Goal: Entertainment & Leisure: Consume media (video, audio)

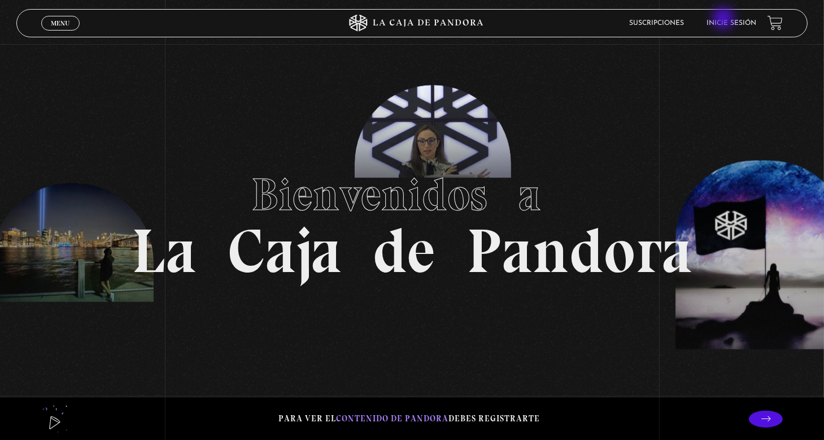
click at [725, 19] on li "Inicie sesión" at bounding box center [732, 23] width 50 height 18
click at [733, 22] on link "Inicie sesión" at bounding box center [732, 23] width 50 height 7
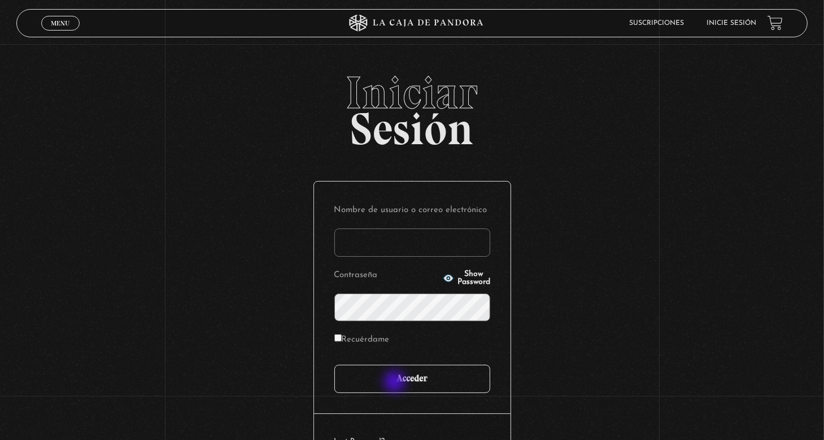
type input "nery"
click at [396, 383] on input "Acceder" at bounding box center [412, 378] width 156 height 28
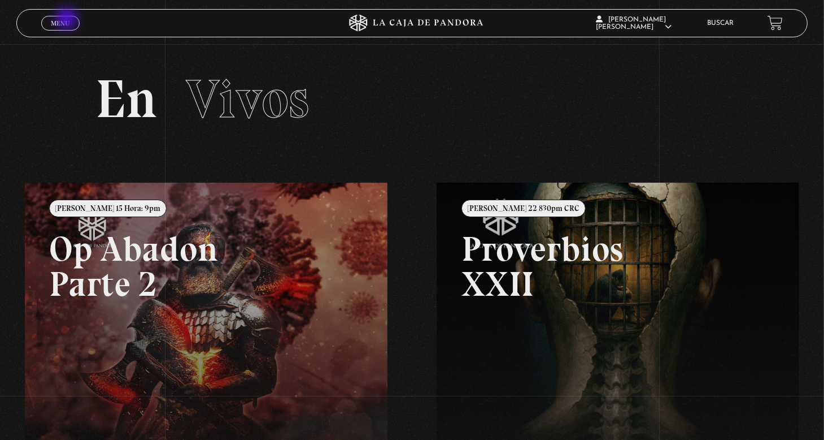
click at [68, 20] on span "Menu" at bounding box center [60, 23] width 19 height 7
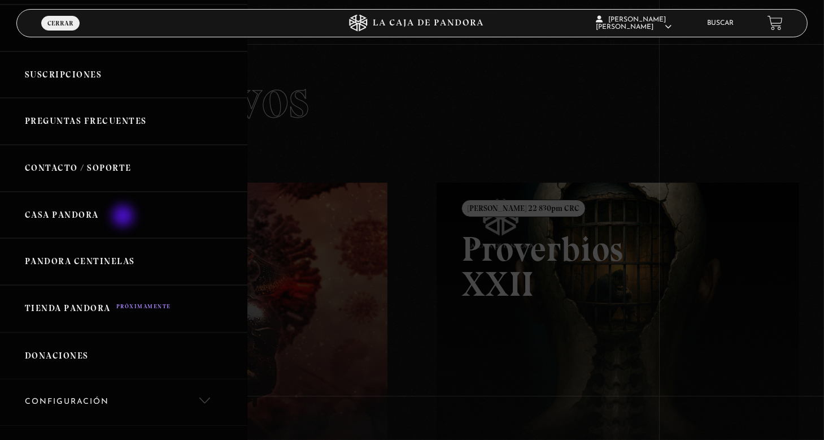
scroll to position [283, 0]
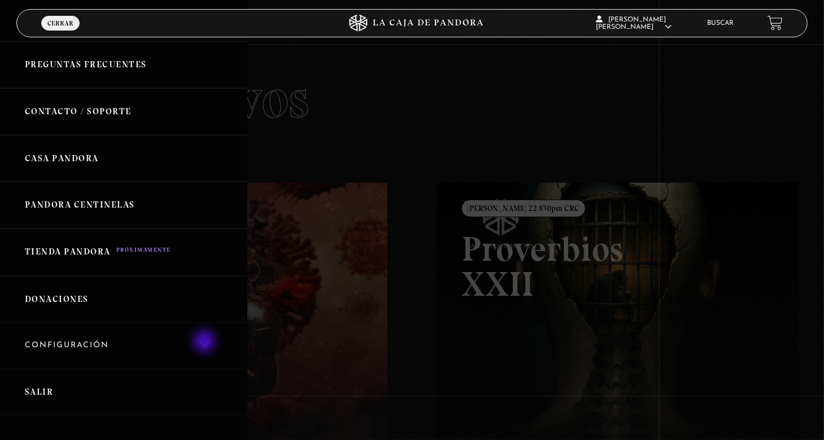
click at [206, 341] on link "Configuración" at bounding box center [123, 346] width 247 height 46
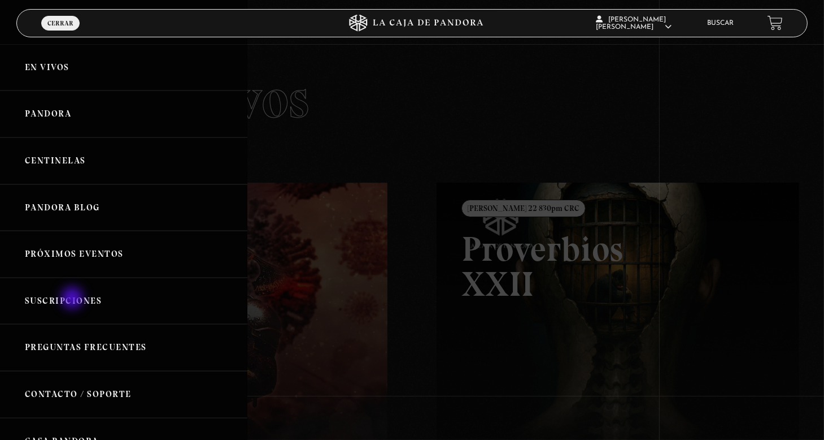
click at [73, 299] on link "Suscripciones" at bounding box center [123, 300] width 247 height 47
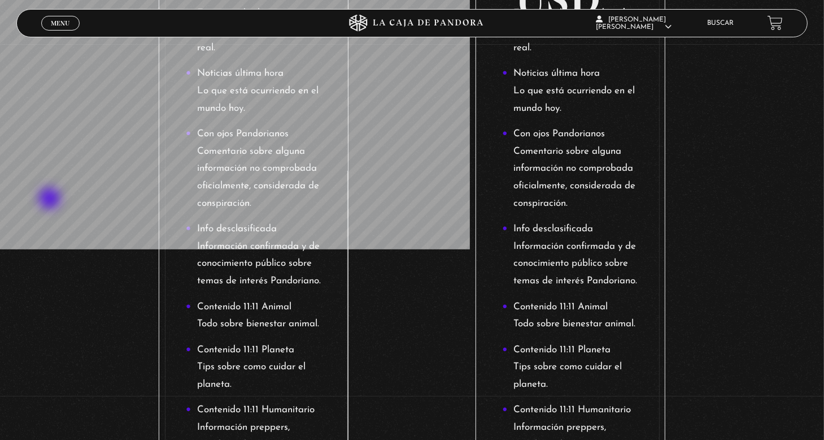
scroll to position [339, 0]
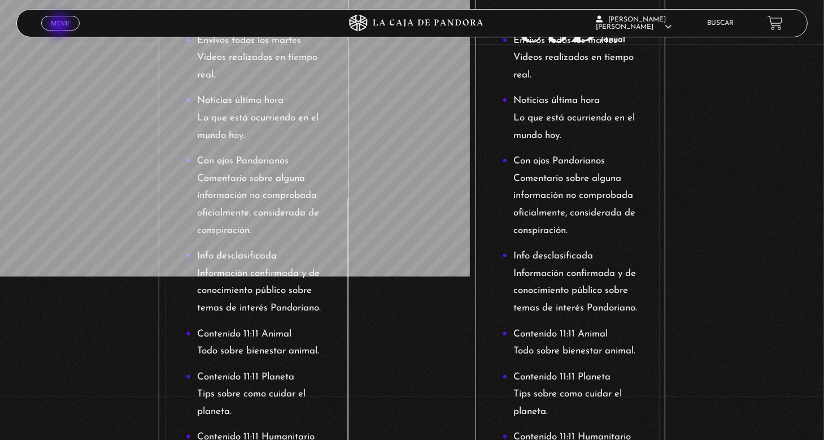
click at [60, 26] on span "Menu" at bounding box center [60, 23] width 19 height 7
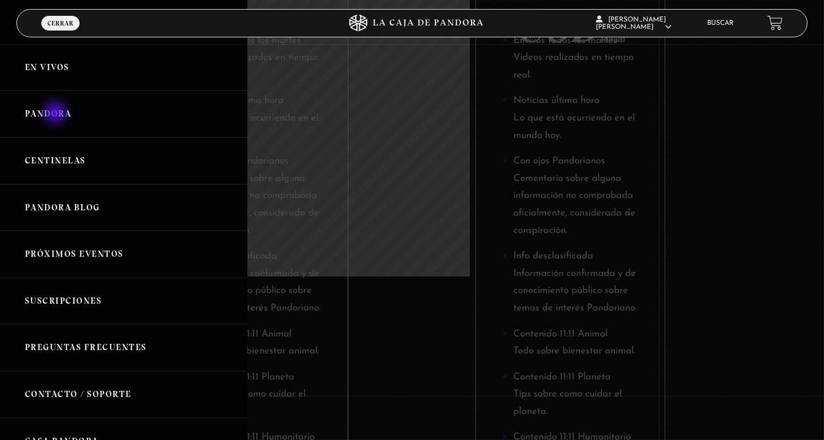
click at [57, 114] on link "Pandora" at bounding box center [123, 113] width 247 height 47
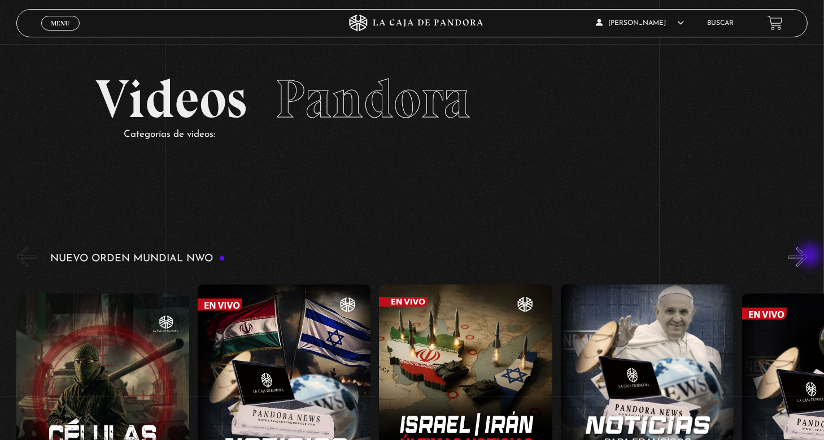
click at [808, 256] on button "»" at bounding box center [798, 257] width 20 height 20
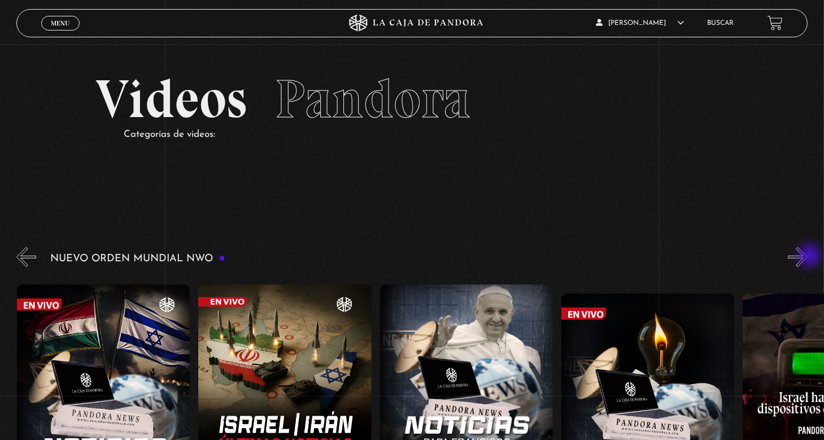
click at [808, 257] on button "»" at bounding box center [798, 257] width 20 height 20
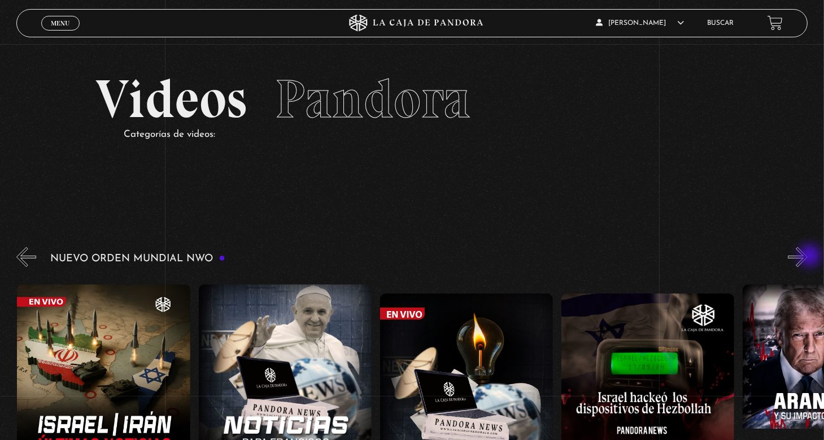
click at [808, 257] on button "»" at bounding box center [798, 257] width 20 height 20
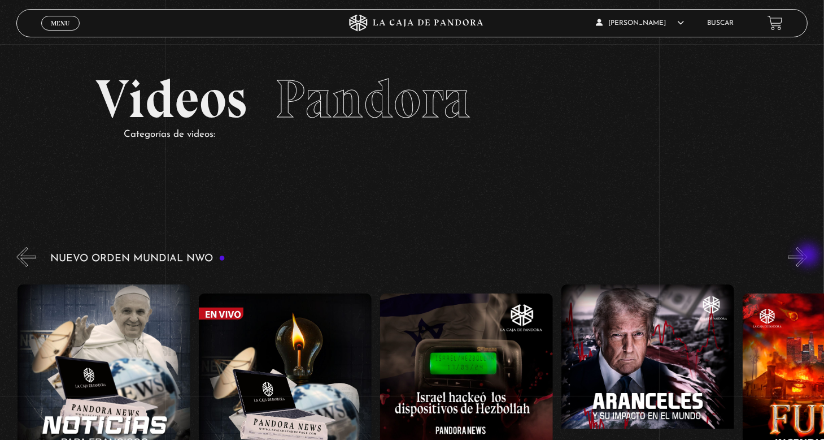
click at [808, 256] on button "»" at bounding box center [798, 257] width 20 height 20
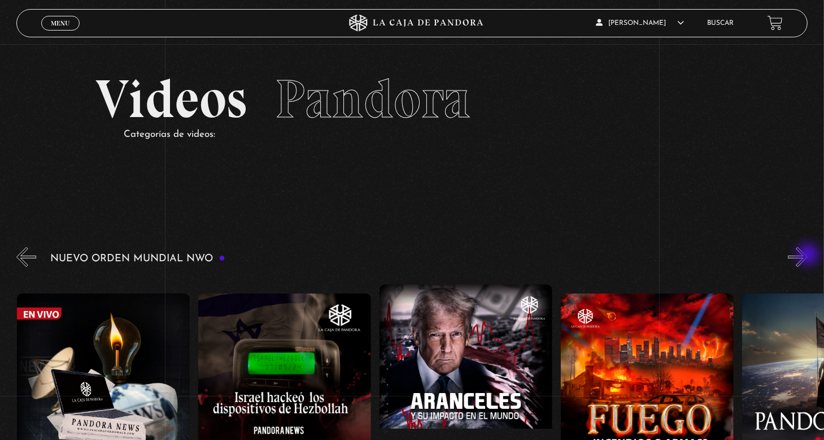
click at [808, 255] on button "»" at bounding box center [798, 257] width 20 height 20
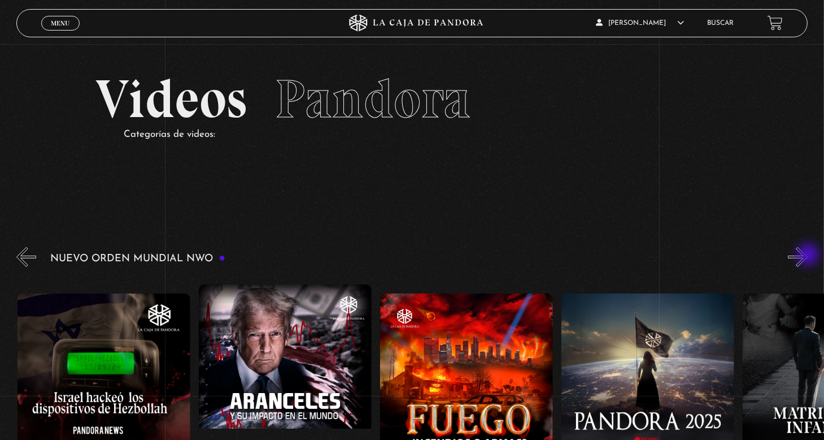
drag, startPoint x: 810, startPoint y: 255, endPoint x: 806, endPoint y: 249, distance: 7.6
click at [808, 254] on button "»" at bounding box center [798, 257] width 20 height 20
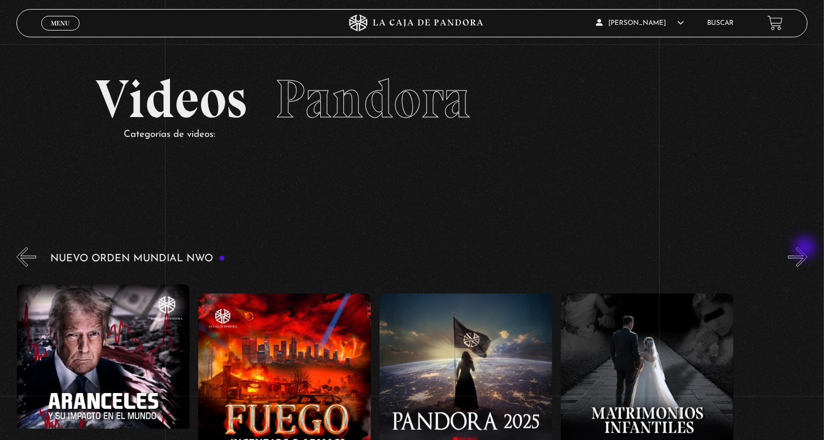
click at [806, 249] on button "»" at bounding box center [798, 257] width 20 height 20
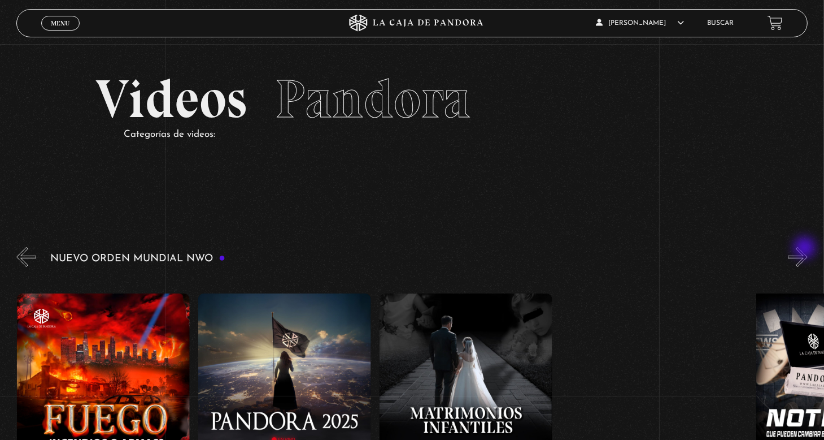
click at [806, 249] on button "»" at bounding box center [798, 257] width 20 height 20
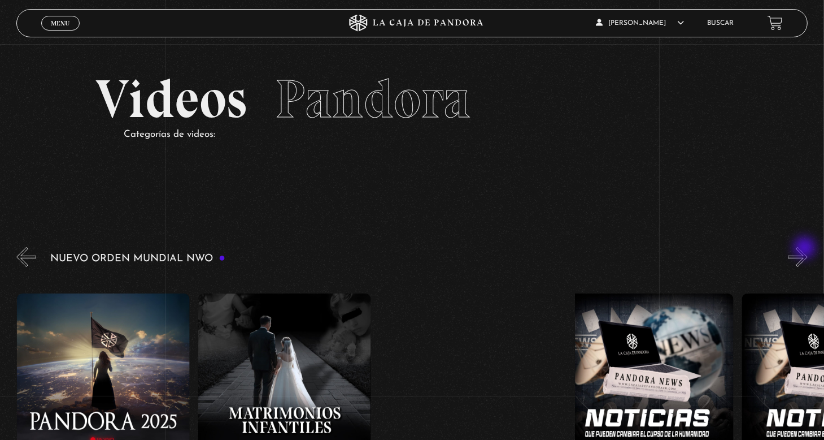
click at [806, 249] on button "»" at bounding box center [798, 257] width 20 height 20
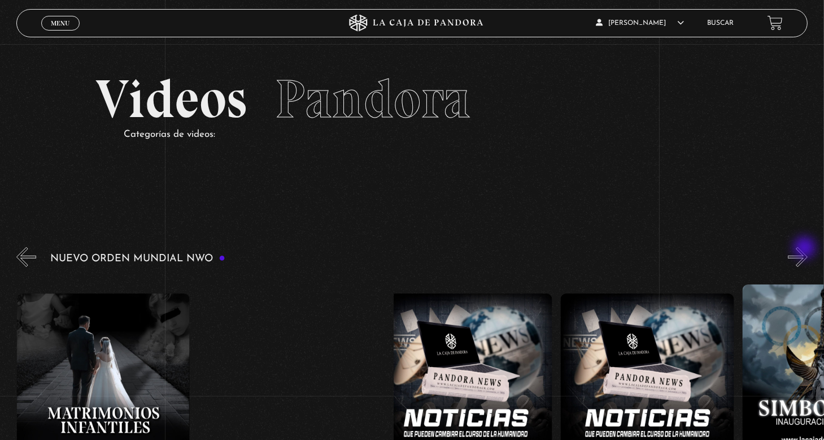
click at [806, 248] on button "»" at bounding box center [798, 257] width 20 height 20
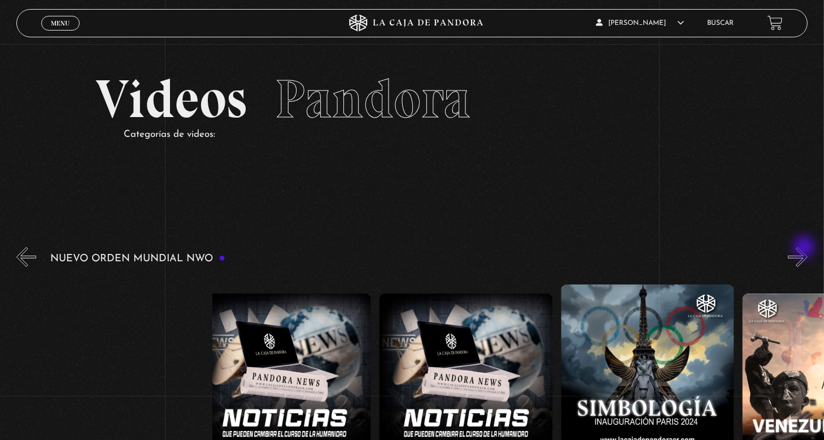
drag, startPoint x: 806, startPoint y: 248, endPoint x: 801, endPoint y: 242, distance: 7.6
click at [801, 247] on button "»" at bounding box center [798, 257] width 20 height 20
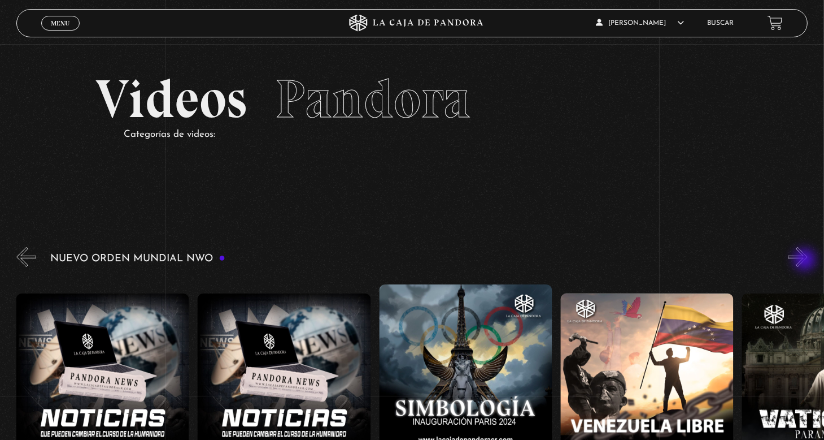
click at [806, 260] on button "»" at bounding box center [798, 257] width 20 height 20
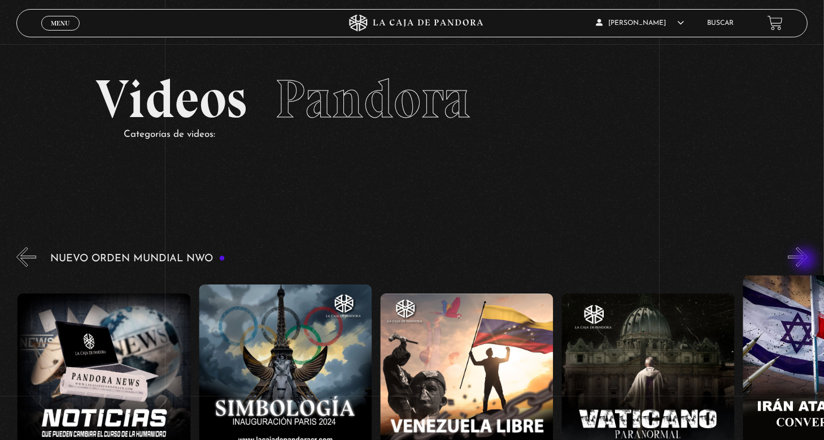
click at [806, 260] on button "»" at bounding box center [798, 257] width 20 height 20
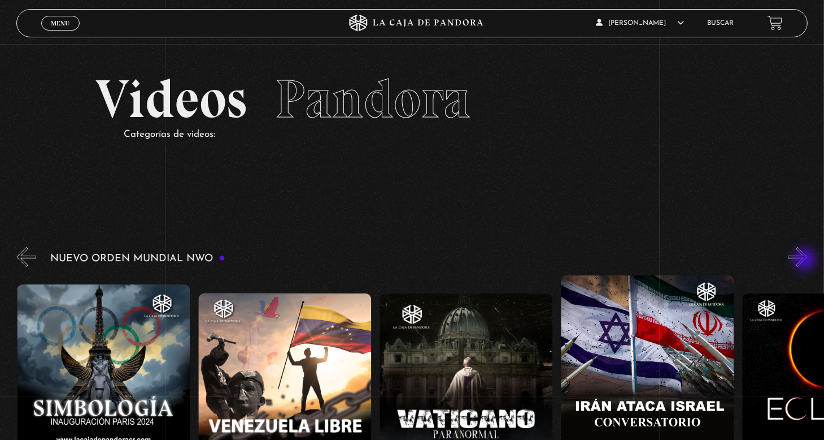
click at [805, 259] on button "»" at bounding box center [798, 257] width 20 height 20
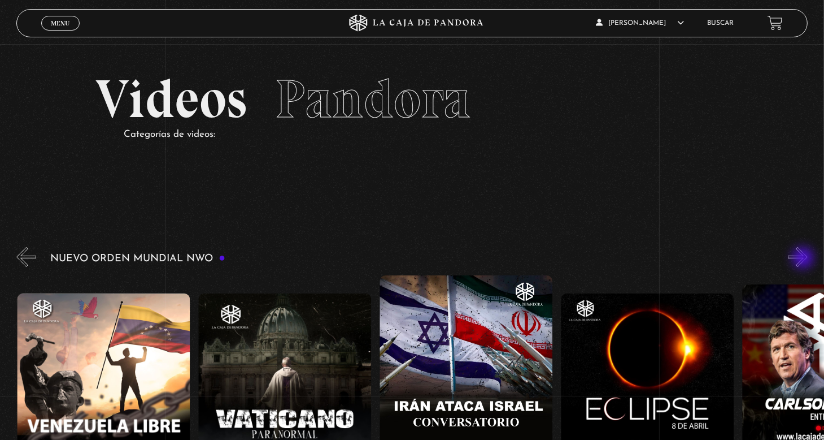
click at [805, 259] on button "»" at bounding box center [798, 257] width 20 height 20
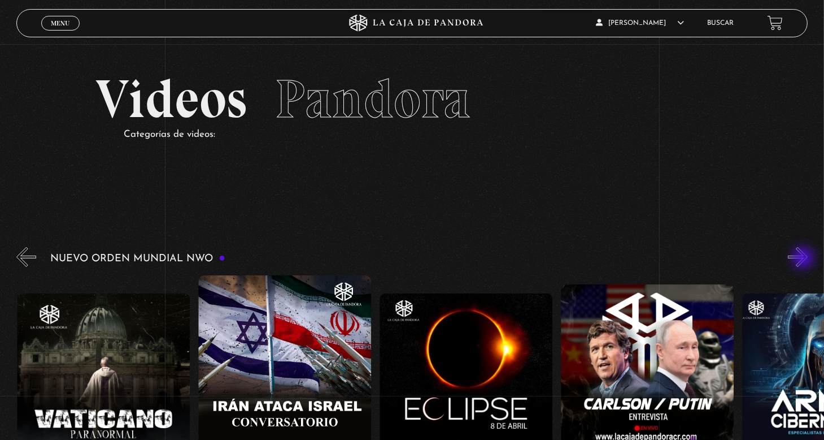
click at [805, 259] on button "»" at bounding box center [798, 257] width 20 height 20
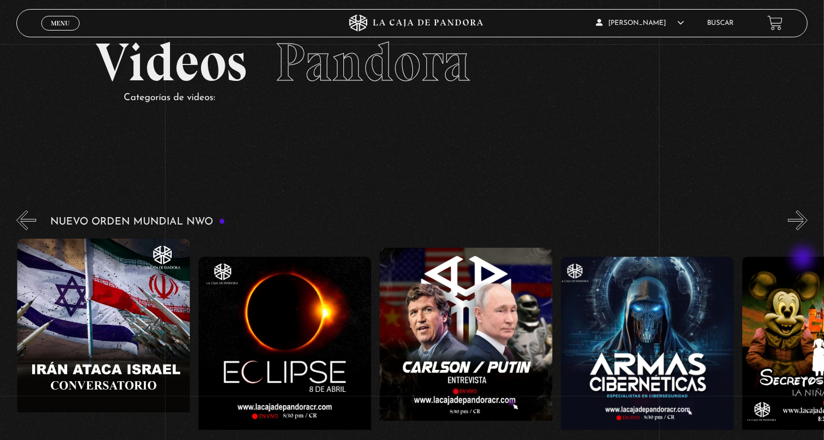
scroll to position [57, 0]
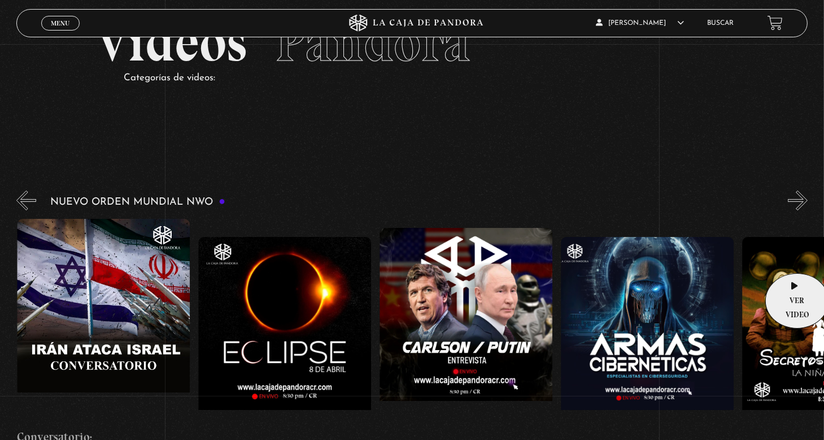
click at [794, 256] on figure at bounding box center [828, 338] width 173 height 203
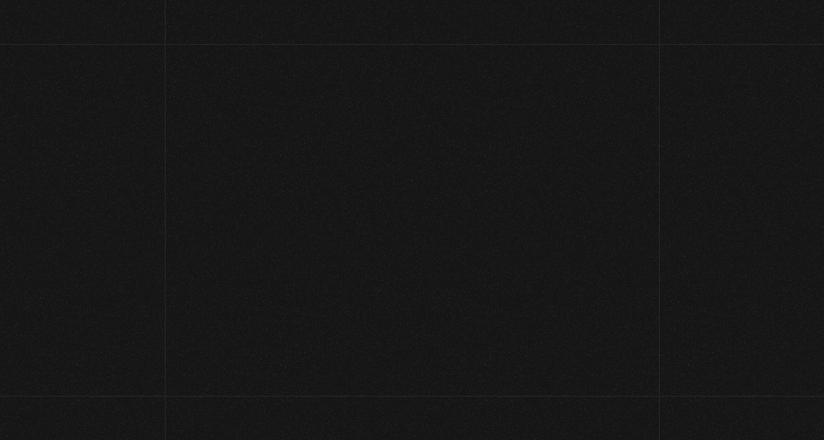
scroll to position [57, 0]
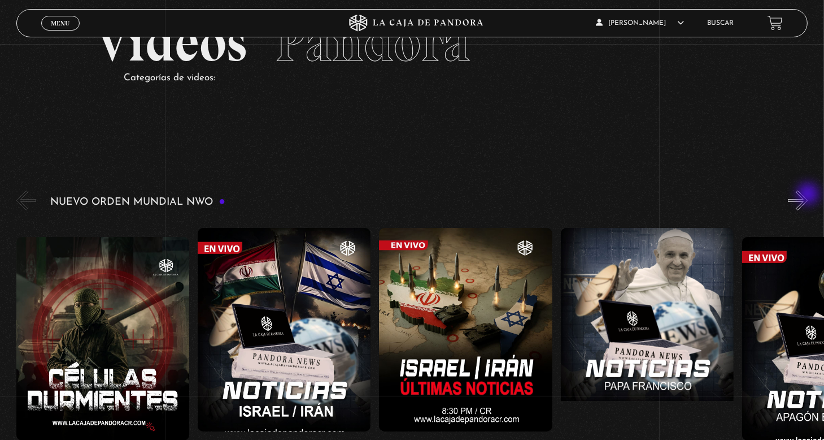
click at [808, 195] on button "»" at bounding box center [798, 200] width 20 height 20
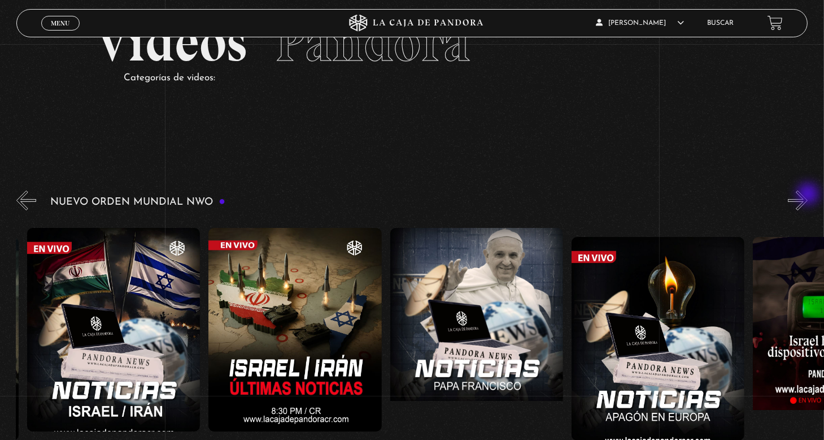
click at [808, 195] on button "»" at bounding box center [798, 200] width 20 height 20
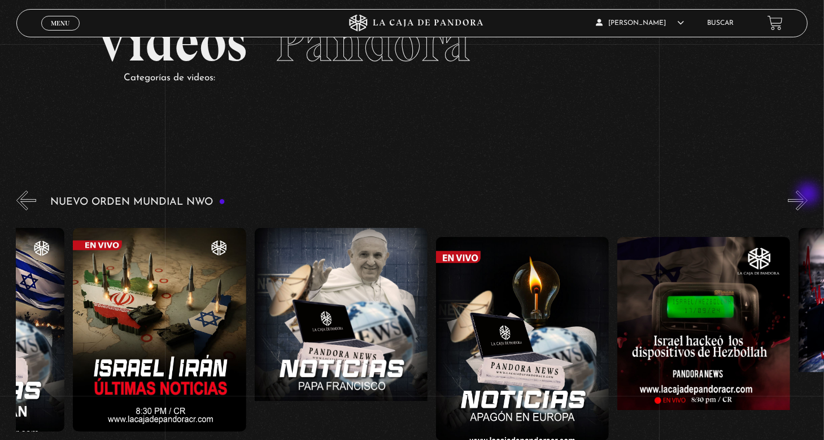
click at [808, 195] on button "»" at bounding box center [798, 200] width 20 height 20
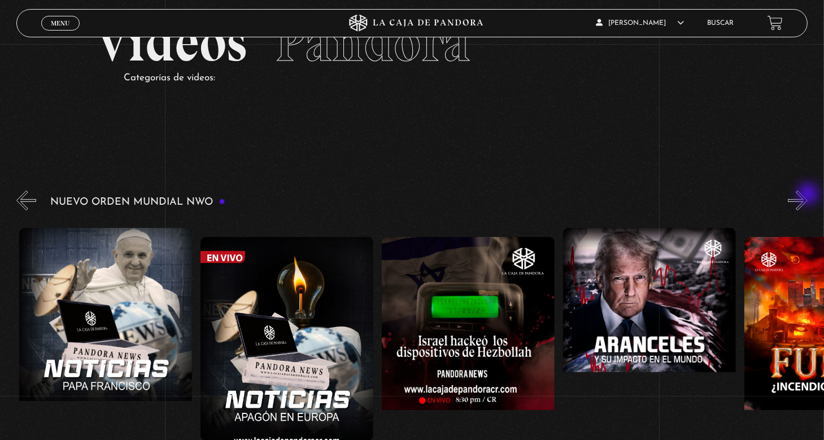
click at [808, 195] on button "»" at bounding box center [798, 200] width 20 height 20
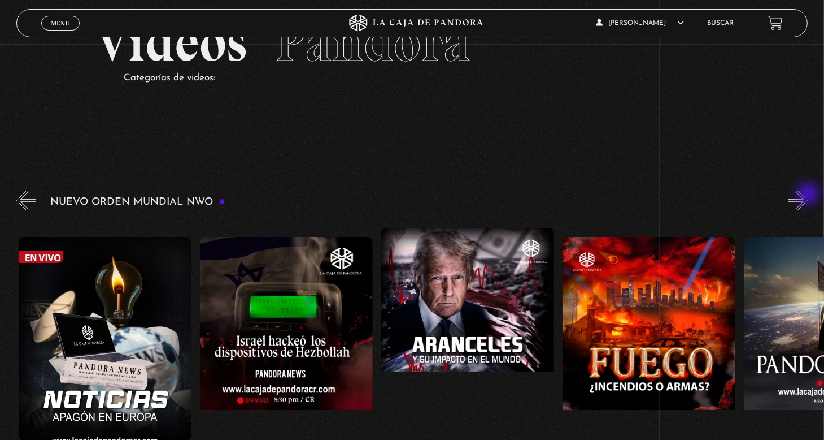
click at [808, 195] on button "»" at bounding box center [798, 200] width 20 height 20
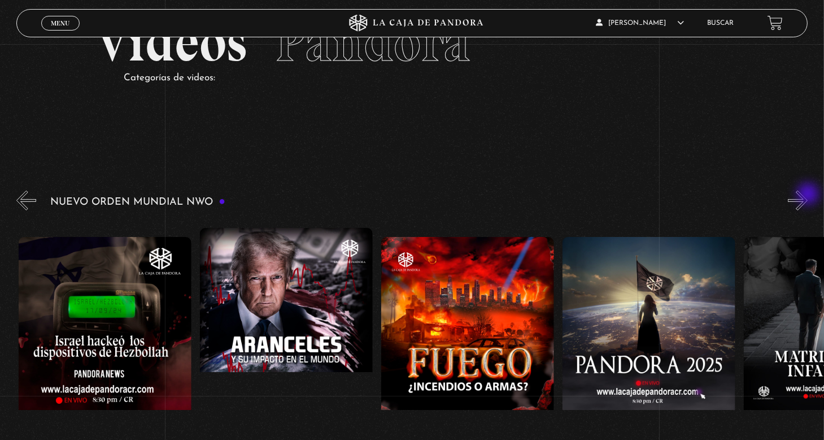
click at [808, 195] on button "»" at bounding box center [798, 200] width 20 height 20
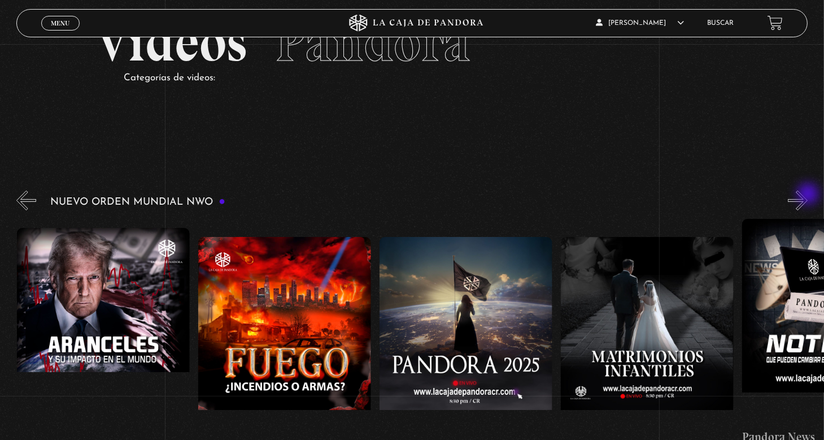
click at [808, 195] on button "»" at bounding box center [798, 200] width 20 height 20
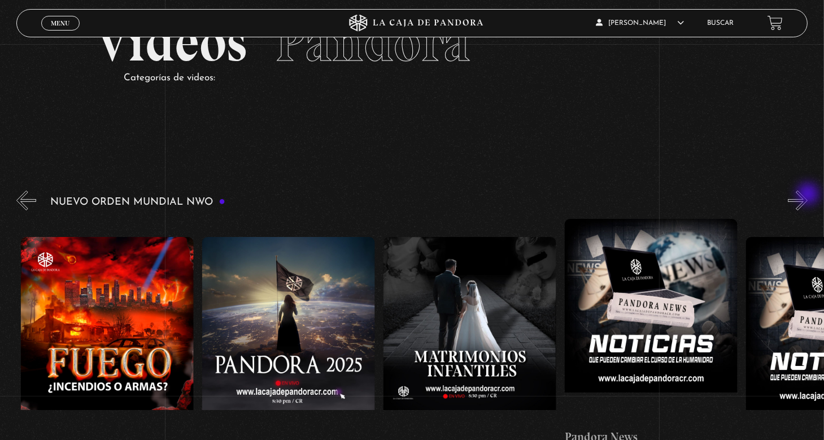
click at [808, 195] on button "»" at bounding box center [798, 200] width 20 height 20
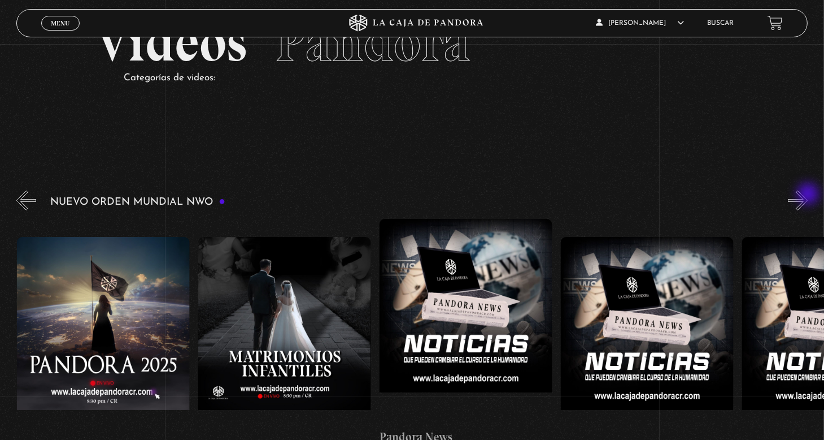
click at [808, 195] on button "»" at bounding box center [798, 200] width 20 height 20
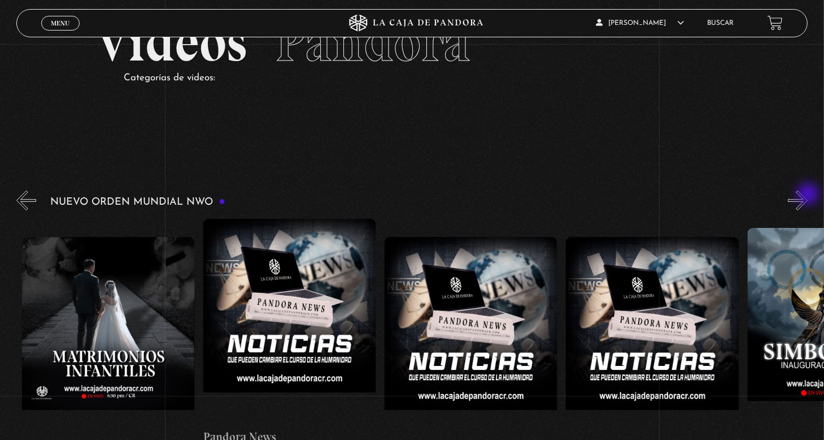
click at [808, 195] on button "»" at bounding box center [798, 200] width 20 height 20
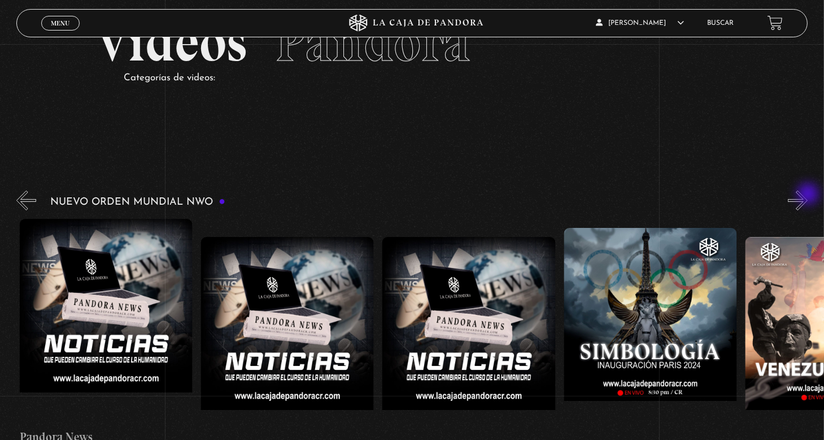
click at [808, 195] on button "»" at bounding box center [798, 200] width 20 height 20
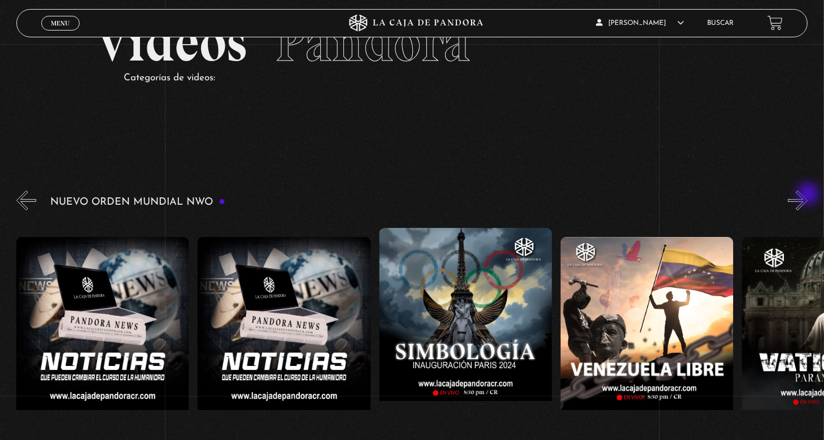
click at [808, 195] on button "»" at bounding box center [798, 200] width 20 height 20
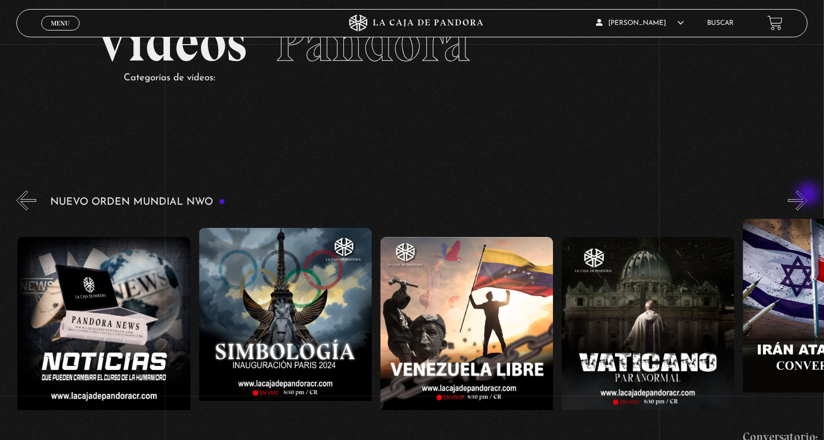
scroll to position [0, 2177]
click at [808, 195] on button "»" at bounding box center [798, 200] width 20 height 20
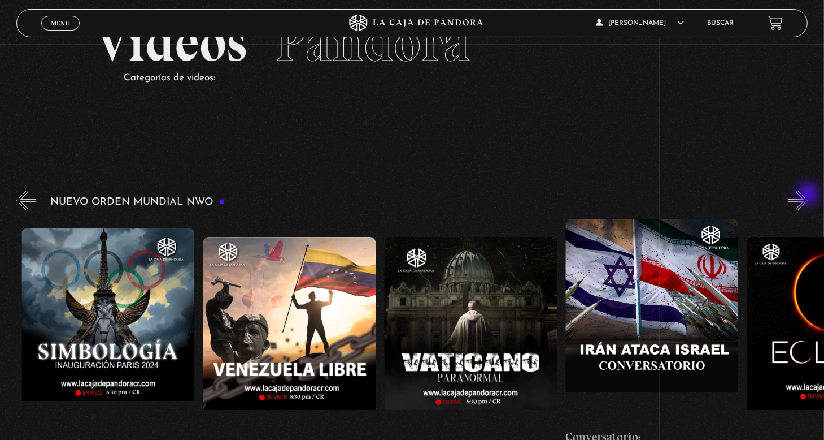
click at [808, 195] on button "»" at bounding box center [798, 200] width 20 height 20
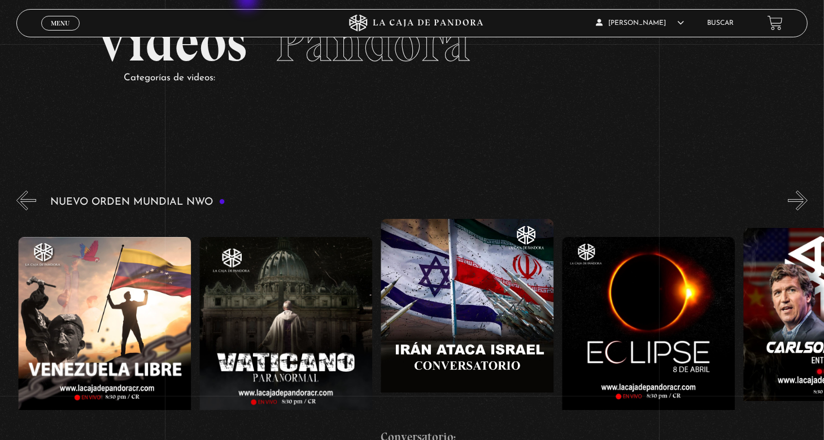
scroll to position [0, 2540]
